Goal: Check status

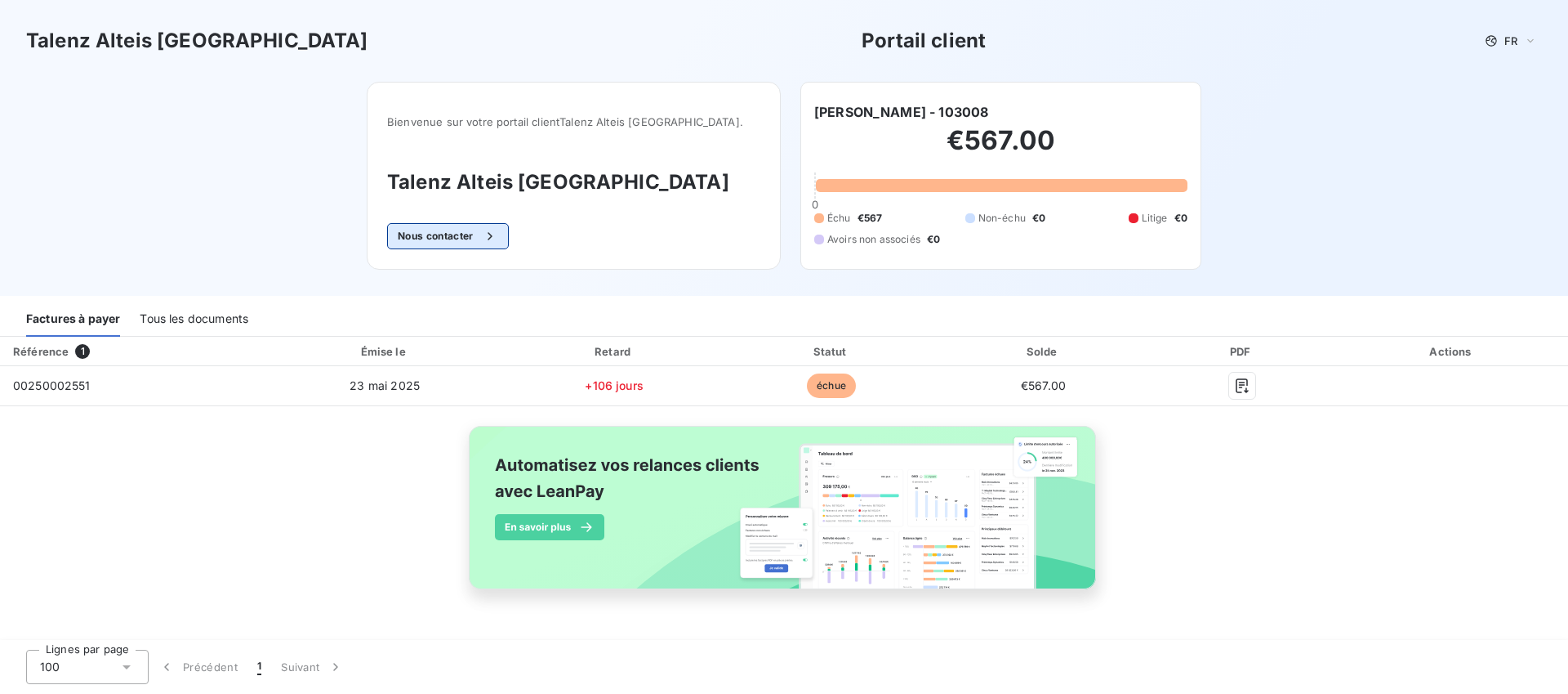
click at [498, 236] on div "button" at bounding box center [485, 236] width 24 height 17
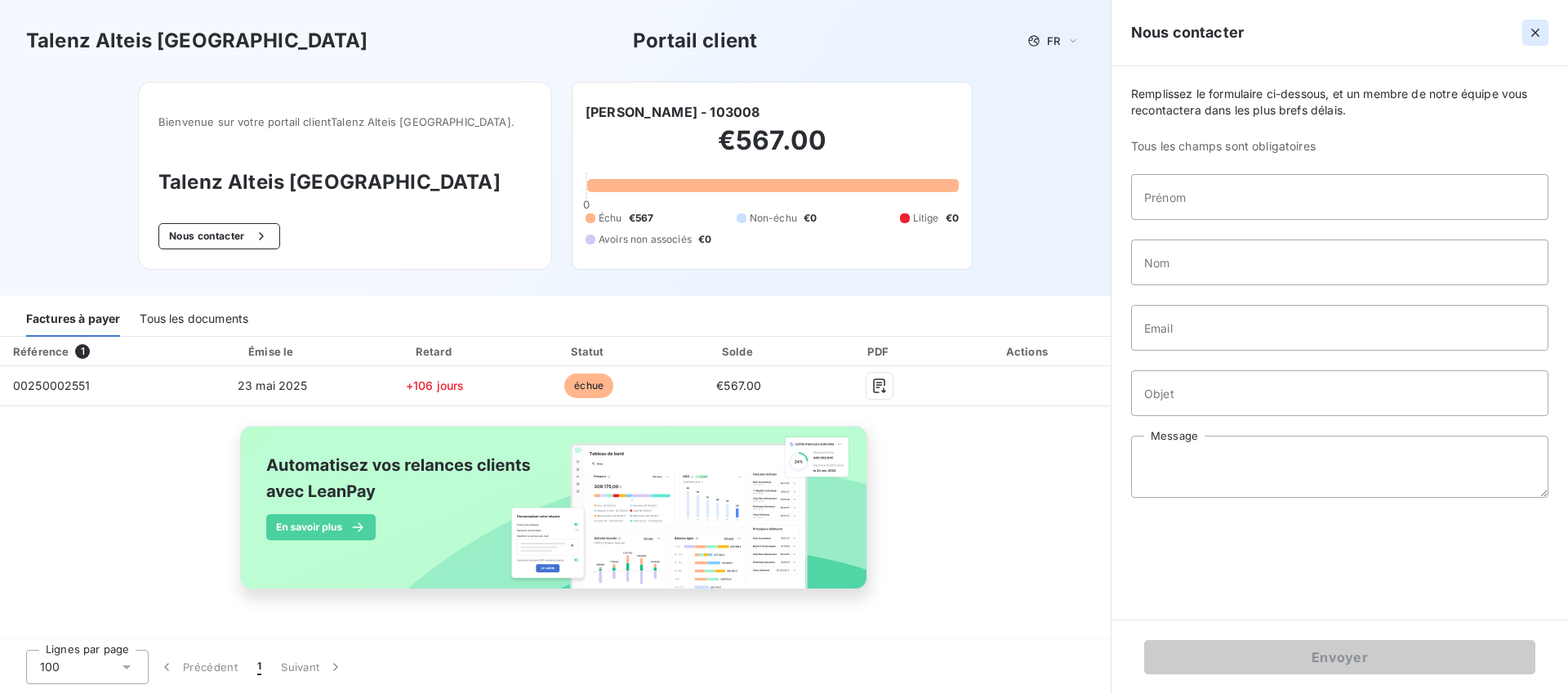
click at [1200, 37] on icon "button" at bounding box center [1535, 33] width 17 height 17
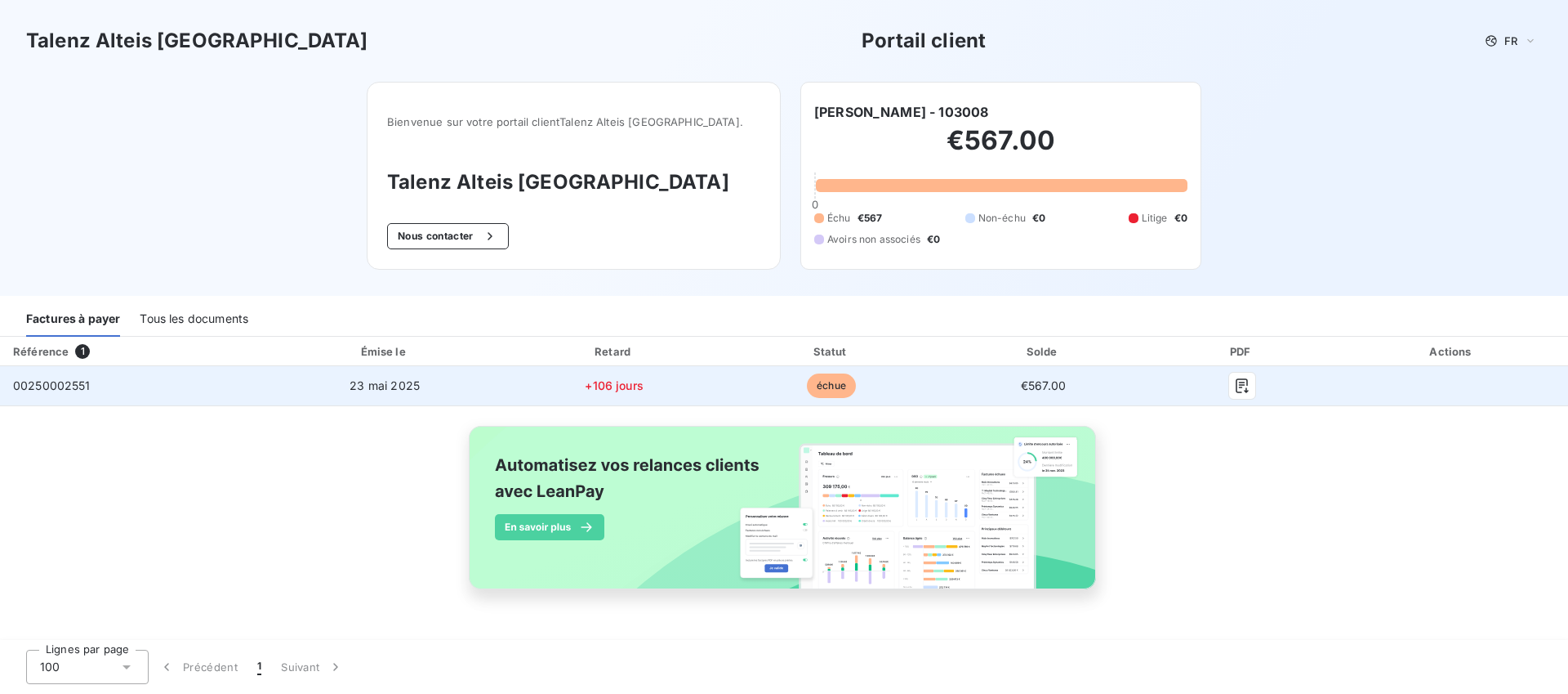
click at [1021, 388] on span "€567.00" at bounding box center [1043, 385] width 45 height 14
click at [350, 384] on span "23 mai 2025" at bounding box center [385, 385] width 71 height 14
